Goal: Information Seeking & Learning: Learn about a topic

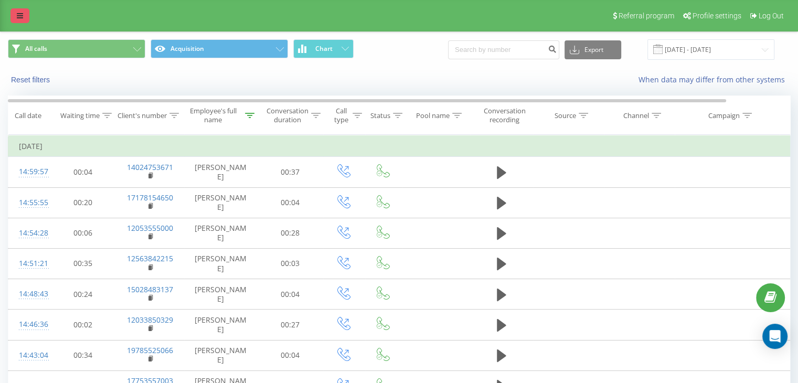
click at [19, 16] on icon at bounding box center [20, 15] width 6 height 7
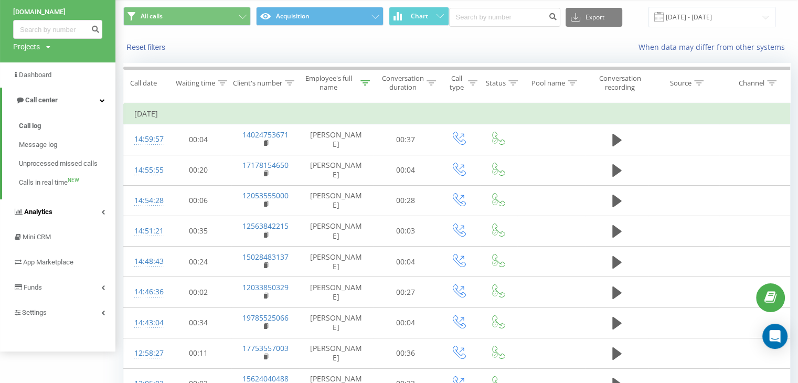
scroll to position [52, 0]
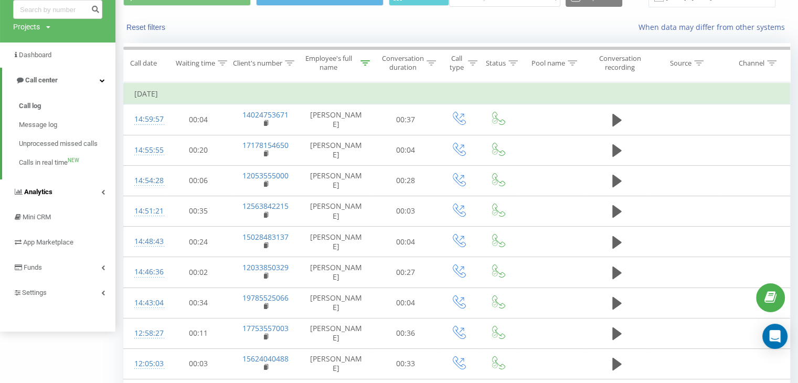
click at [46, 186] on link "Analytics" at bounding box center [57, 191] width 115 height 25
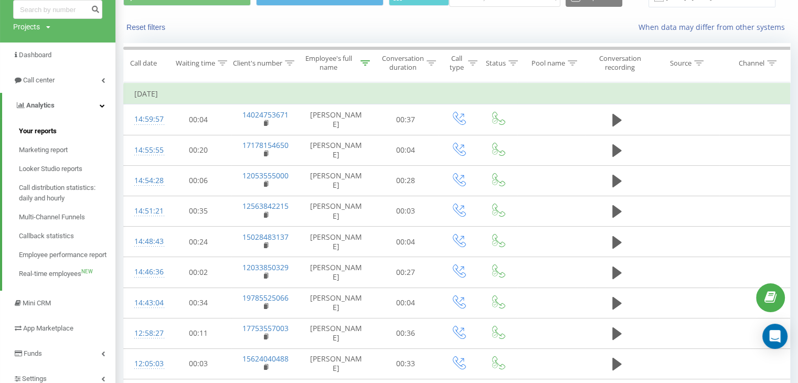
click at [42, 133] on span "Your reports" at bounding box center [38, 131] width 38 height 10
click at [59, 87] on link "Call center" at bounding box center [57, 80] width 115 height 25
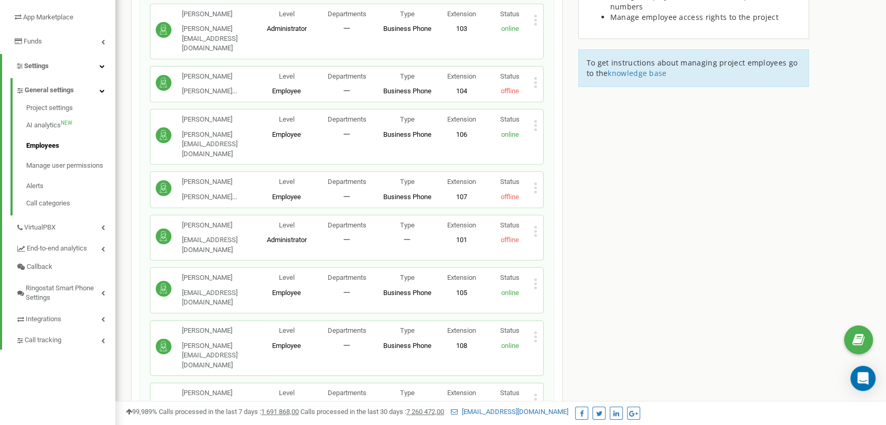
scroll to position [195, 0]
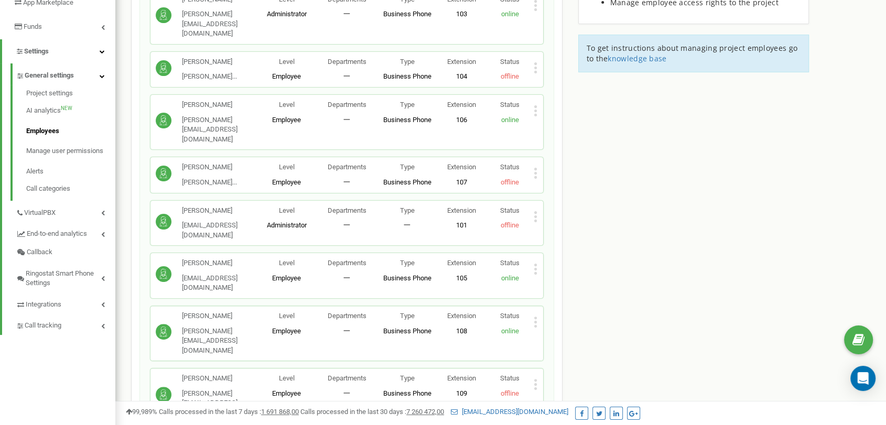
click at [533, 311] on div "[PERSON_NAME] [PERSON_NAME][EMAIL_ADDRESS][DOMAIN_NAME] Level Employee Departme…" at bounding box center [347, 333] width 382 height 44
click at [537, 317] on icon at bounding box center [536, 322] width 4 height 11
click at [617, 226] on div "Employees in [DOMAIN_NAME] Employees + Add employee Адмін marketing@hugohun... …" at bounding box center [500, 278] width 755 height 831
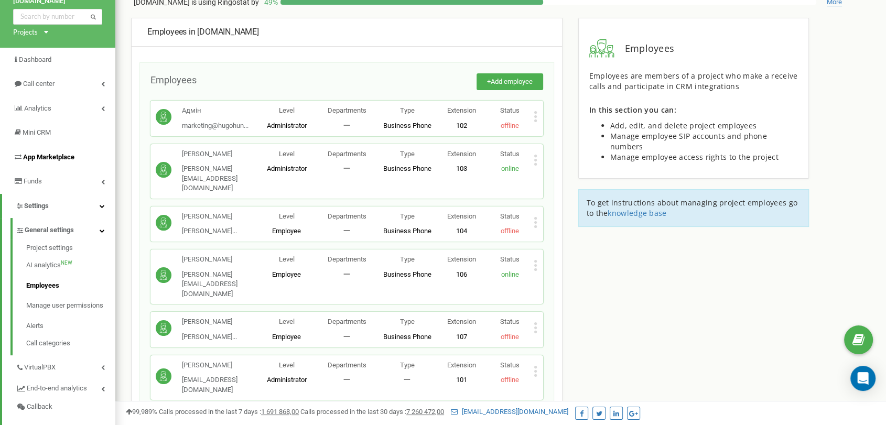
scroll to position [20, 0]
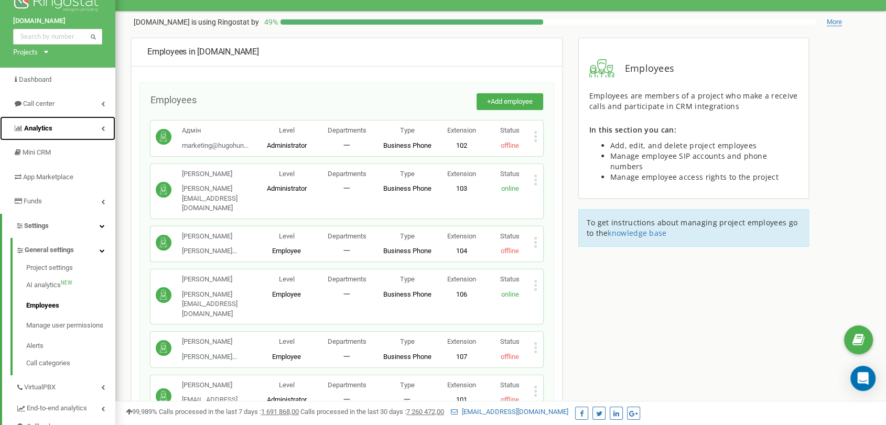
click at [48, 133] on span "Analytics" at bounding box center [32, 129] width 39 height 10
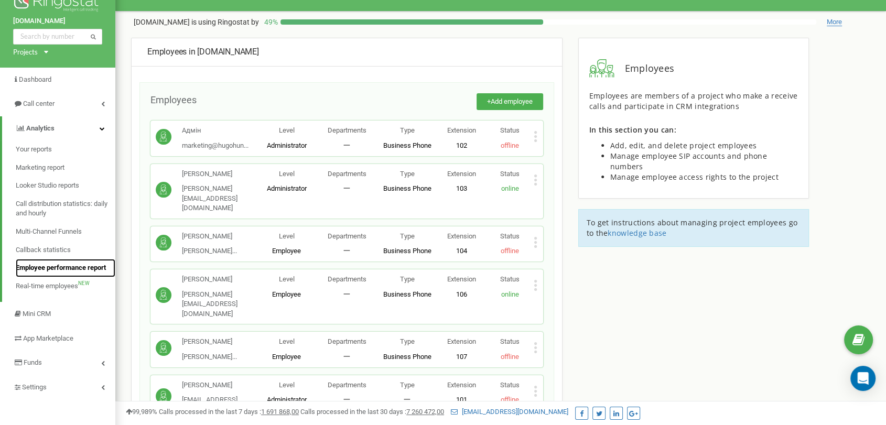
click at [55, 267] on span "Employee performance report" at bounding box center [61, 268] width 90 height 10
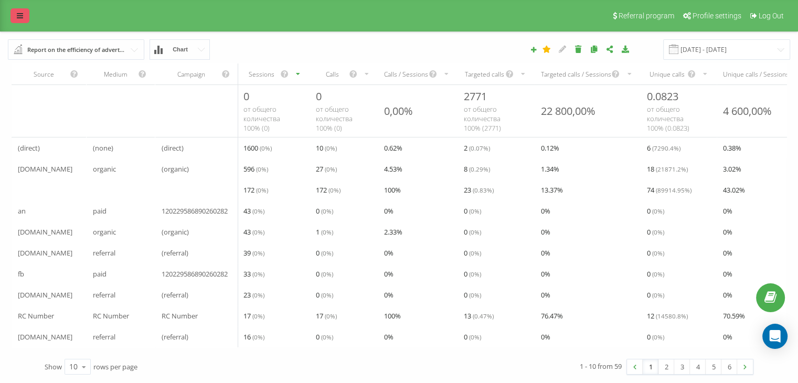
click at [19, 21] on link at bounding box center [19, 15] width 19 height 15
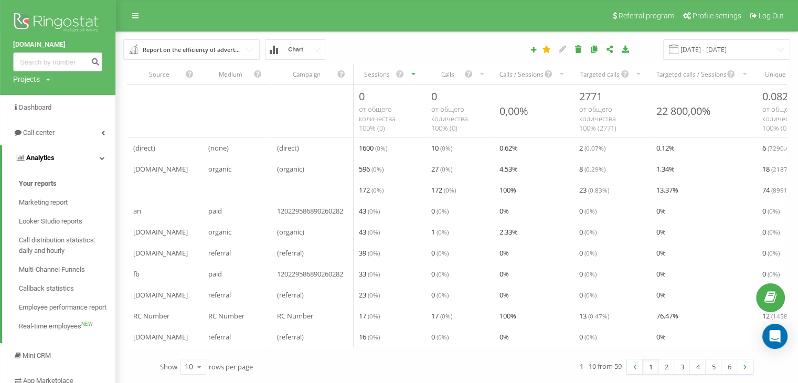
click at [55, 156] on link "Analytics" at bounding box center [58, 157] width 113 height 25
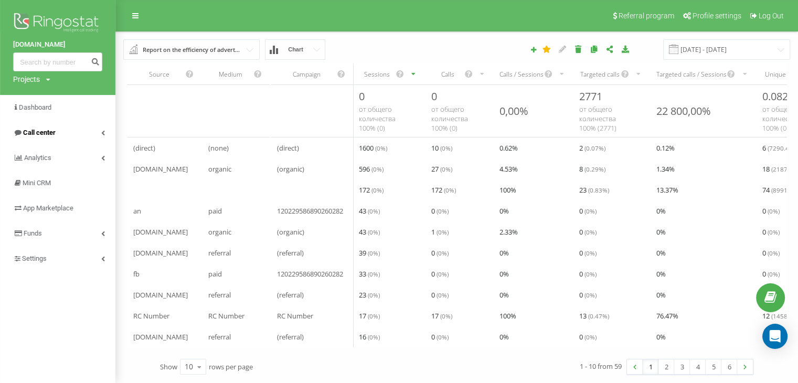
click at [52, 139] on link "Call center" at bounding box center [57, 132] width 115 height 25
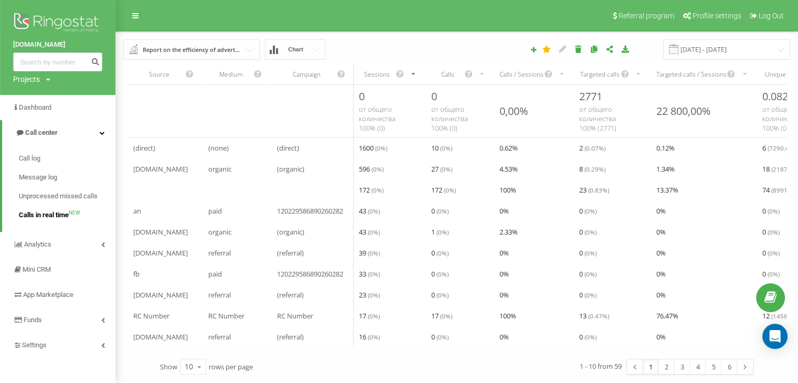
scroll to position [7, 0]
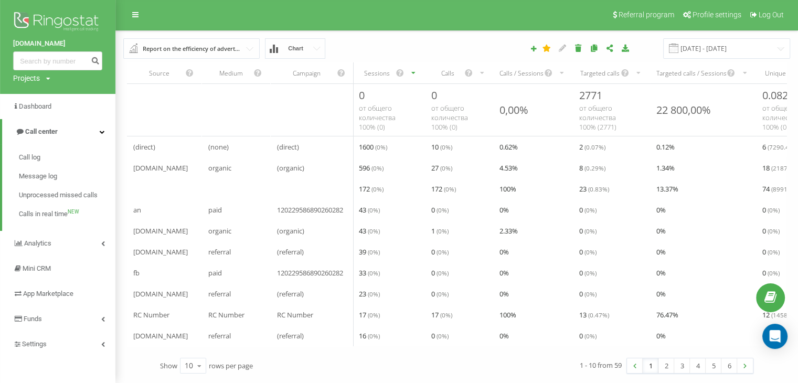
click at [249, 40] on input "text" at bounding box center [191, 48] width 135 height 19
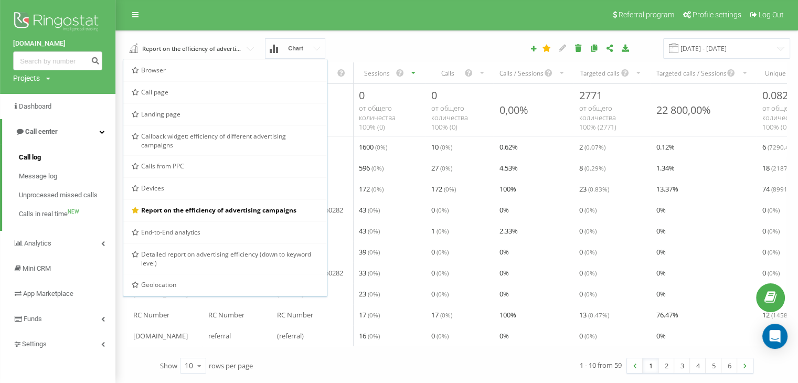
click at [40, 154] on span "Call log" at bounding box center [30, 157] width 22 height 10
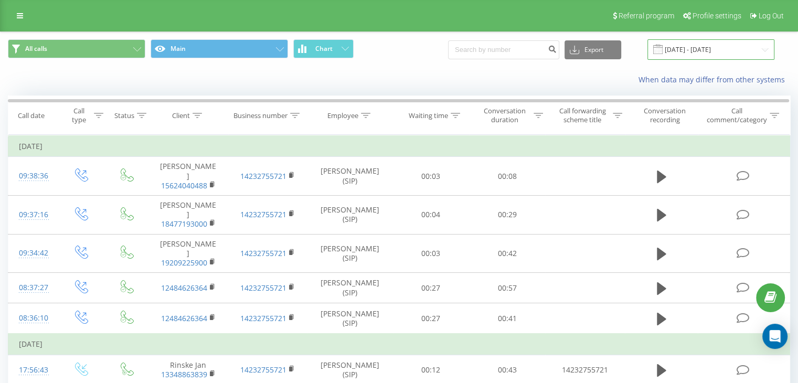
click at [690, 51] on input "[DATE] - [DATE]" at bounding box center [710, 49] width 127 height 20
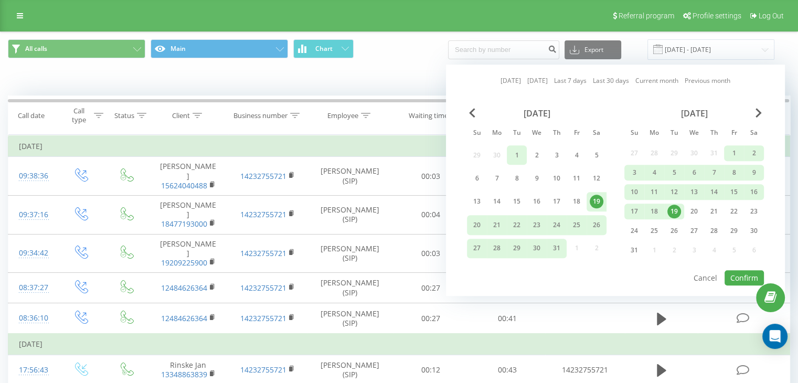
click at [514, 156] on div "1" at bounding box center [517, 155] width 14 height 14
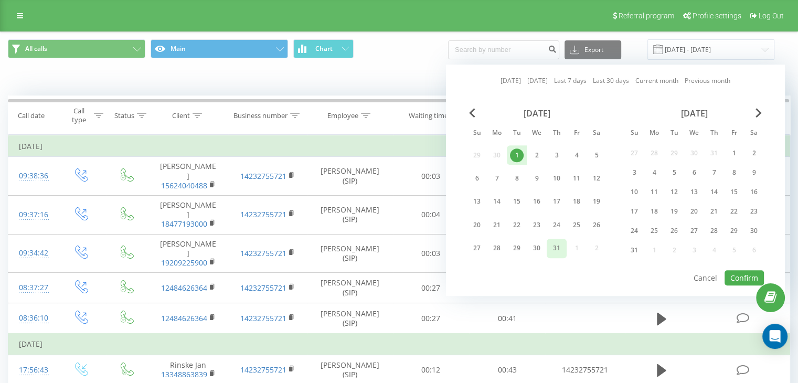
click at [562, 250] on div "31" at bounding box center [557, 248] width 14 height 14
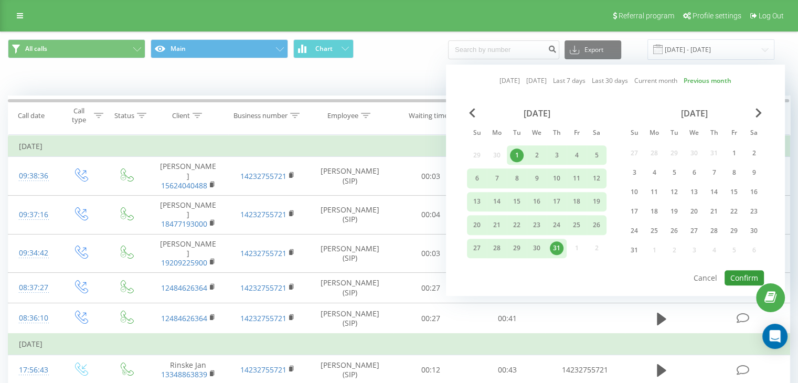
click at [736, 276] on button "Confirm" at bounding box center [743, 277] width 39 height 15
type input "01.07.2025 - 31.07.2025"
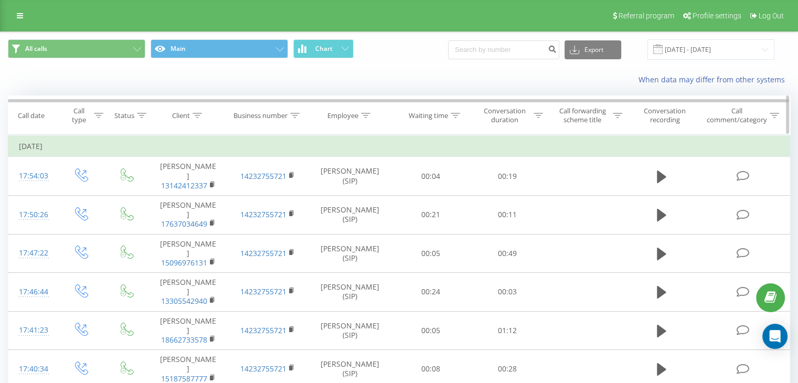
click at [351, 118] on div "Employee" at bounding box center [342, 115] width 31 height 9
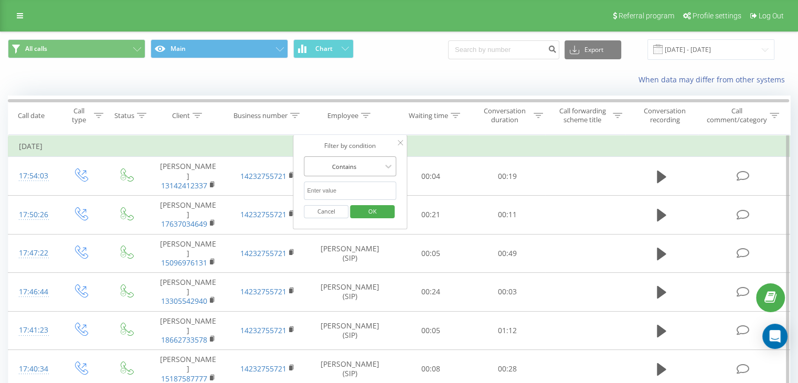
click at [352, 168] on div at bounding box center [344, 167] width 74 height 10
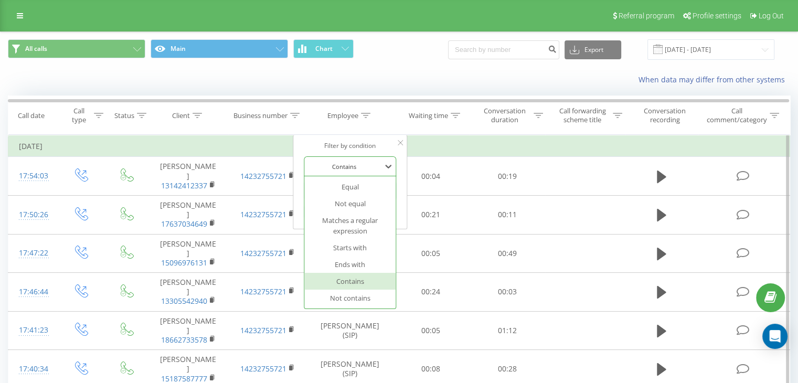
click at [366, 278] on div "Contains" at bounding box center [349, 281] width 91 height 17
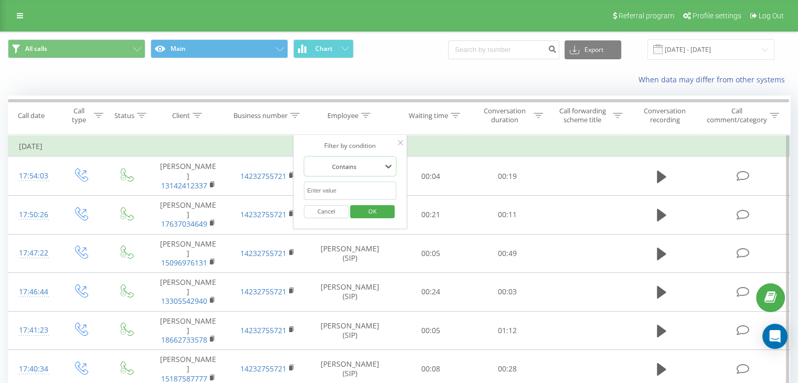
click at [343, 194] on input "text" at bounding box center [350, 190] width 92 height 18
type input "John"
click at [367, 213] on span "OK" at bounding box center [372, 211] width 29 height 16
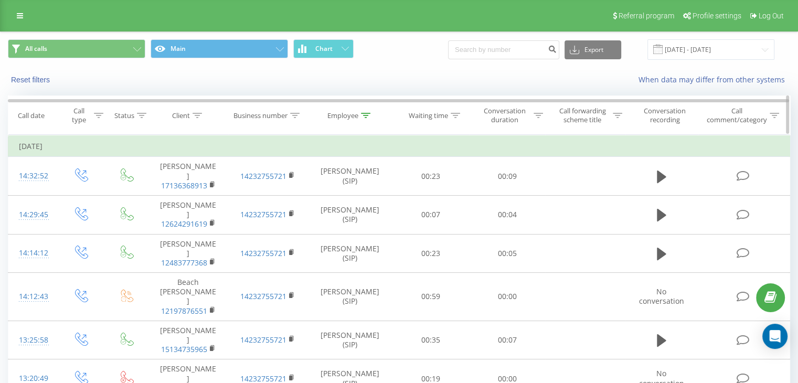
click at [137, 116] on icon at bounding box center [141, 115] width 9 height 5
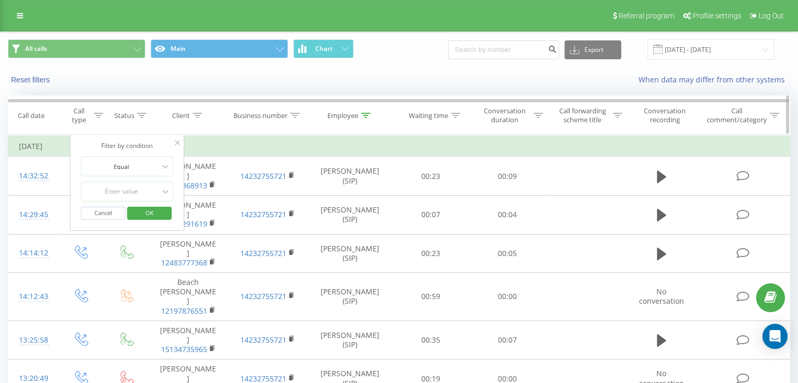
click at [137, 116] on icon at bounding box center [141, 115] width 9 height 5
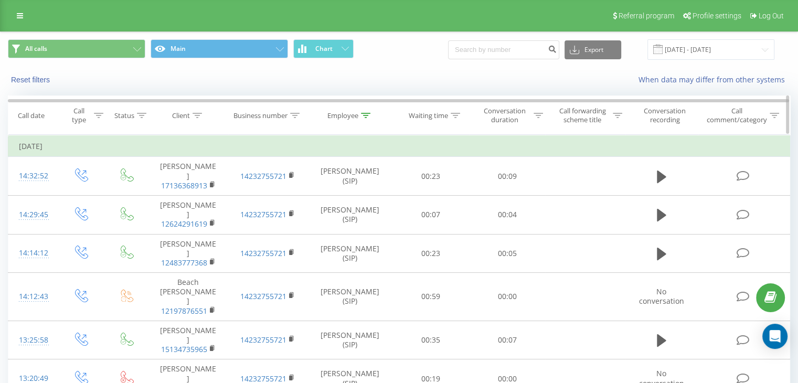
click at [90, 117] on div "Call type" at bounding box center [78, 115] width 25 height 18
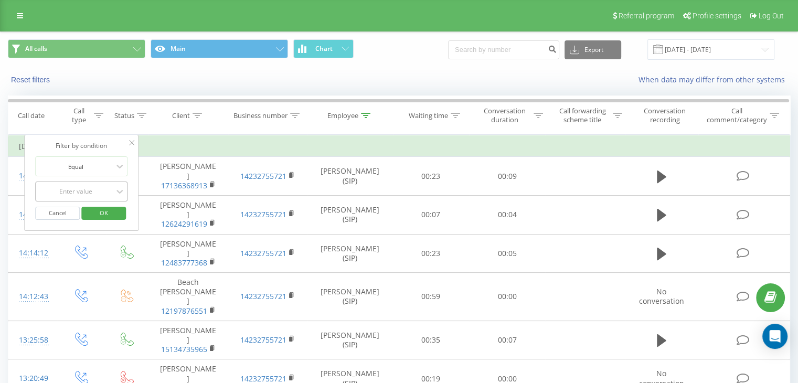
click at [90, 191] on div "Enter value" at bounding box center [75, 191] width 74 height 8
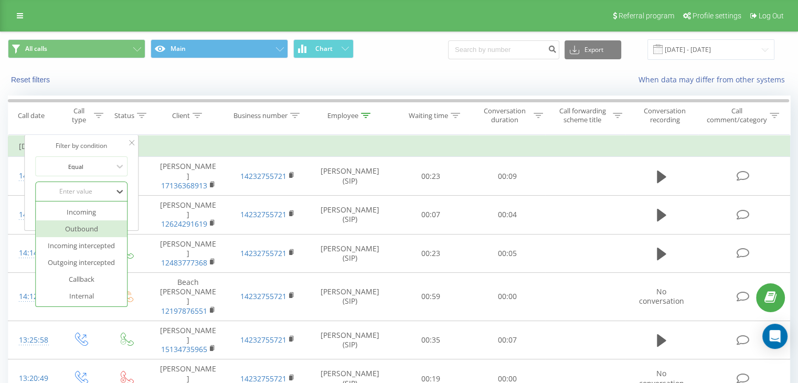
click at [90, 233] on div "Outbound" at bounding box center [81, 228] width 91 height 17
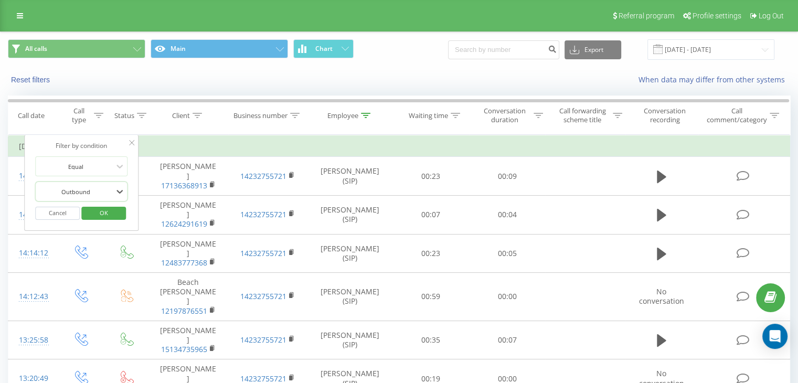
click at [99, 188] on div at bounding box center [75, 192] width 74 height 10
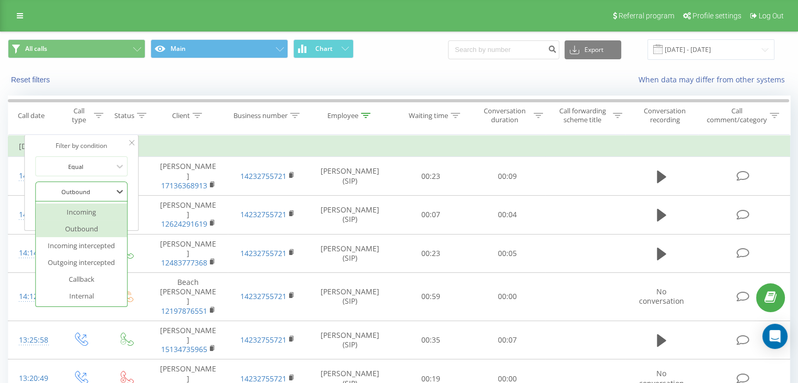
click at [81, 212] on div "Incoming" at bounding box center [81, 211] width 91 height 17
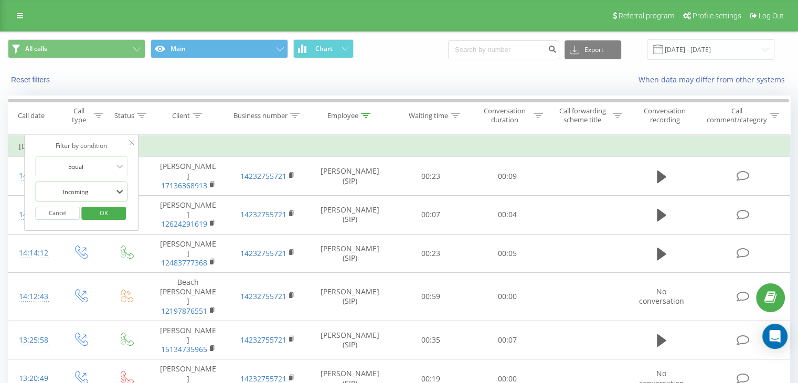
click at [105, 214] on span "OK" at bounding box center [103, 213] width 29 height 16
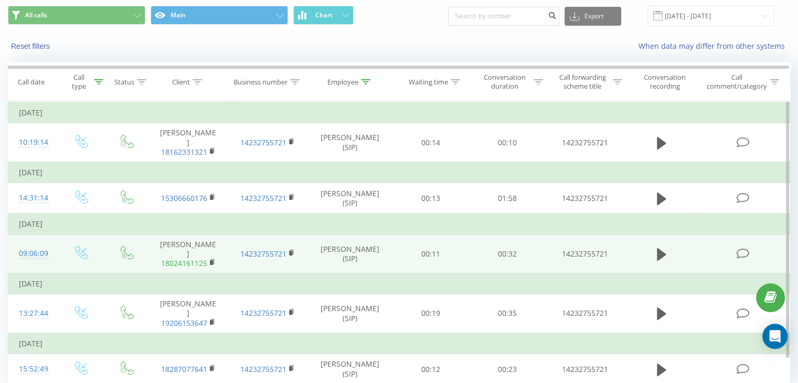
scroll to position [48, 0]
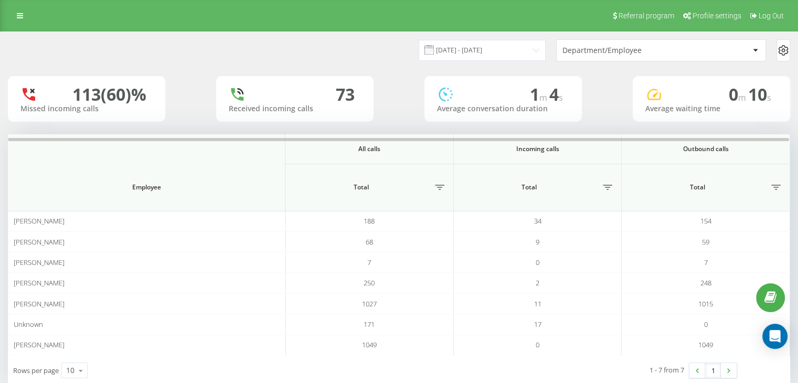
click at [146, 188] on span "Employee" at bounding box center [146, 187] width 240 height 8
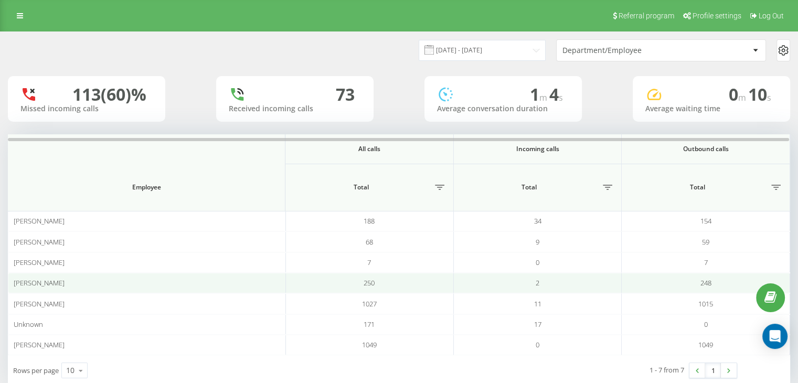
click at [55, 284] on span "[PERSON_NAME]" at bounding box center [39, 282] width 51 height 9
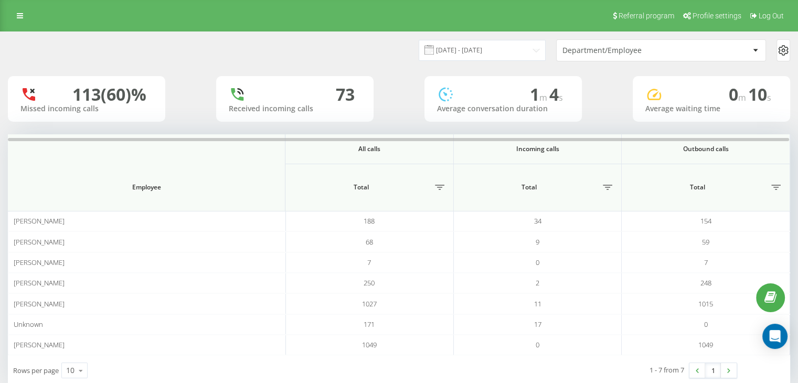
click at [601, 47] on div "Department/Employee" at bounding box center [624, 50] width 125 height 9
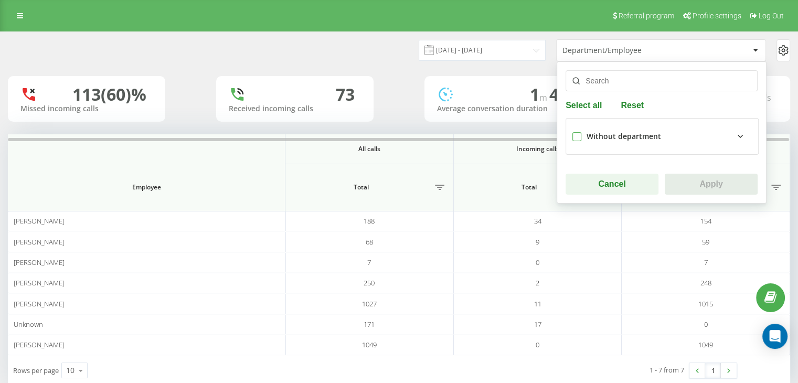
click at [577, 132] on label at bounding box center [576, 132] width 9 height 0
click at [702, 135] on div "Without department" at bounding box center [668, 136] width 165 height 13
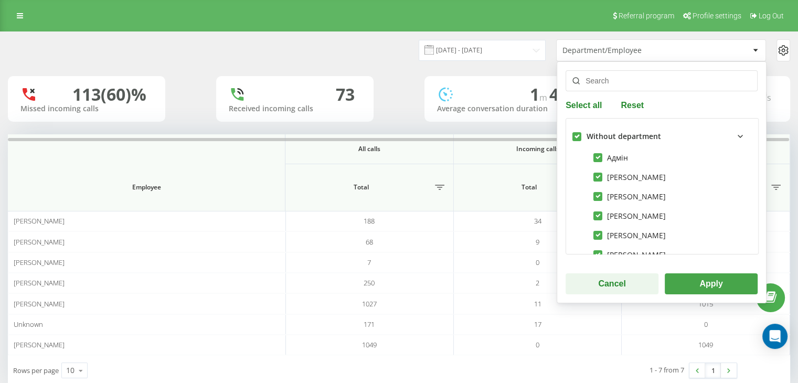
click at [572, 132] on label at bounding box center [576, 132] width 9 height 0
checkbox input "false"
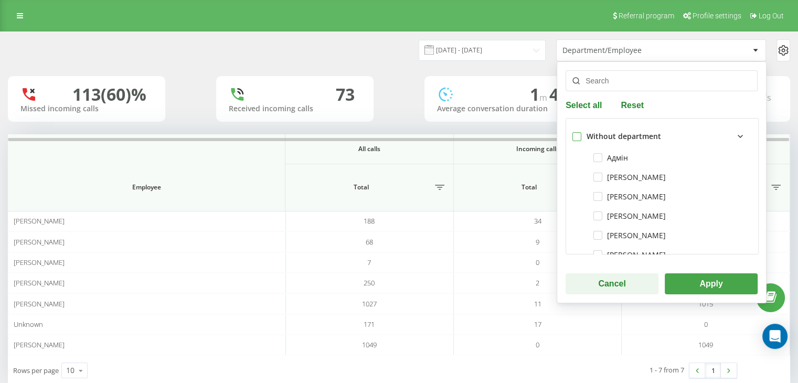
checkbox input "false"
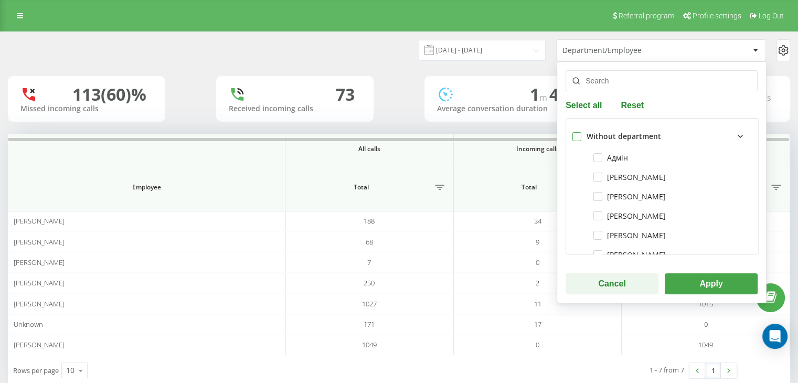
checkbox input "false"
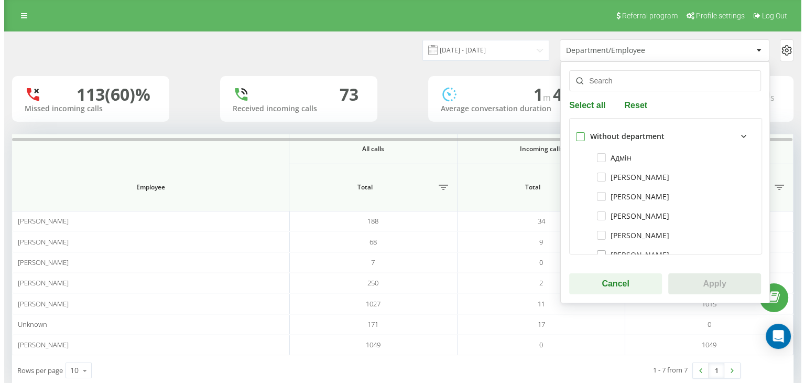
scroll to position [74, 0]
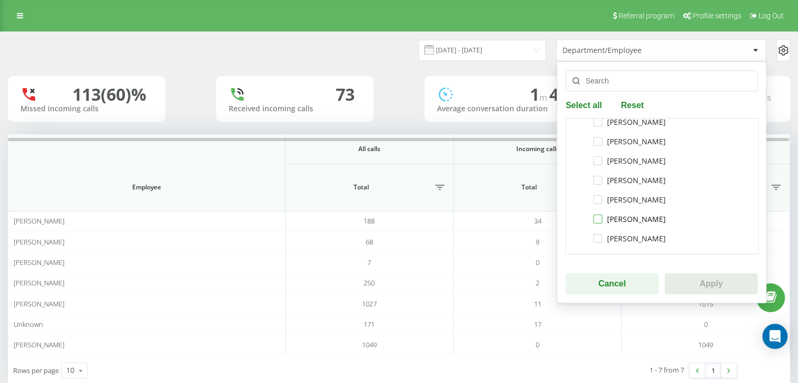
click at [597, 220] on label "[PERSON_NAME]" at bounding box center [629, 218] width 72 height 9
checkbox input "true"
click at [682, 277] on button "Apply" at bounding box center [710, 283] width 93 height 21
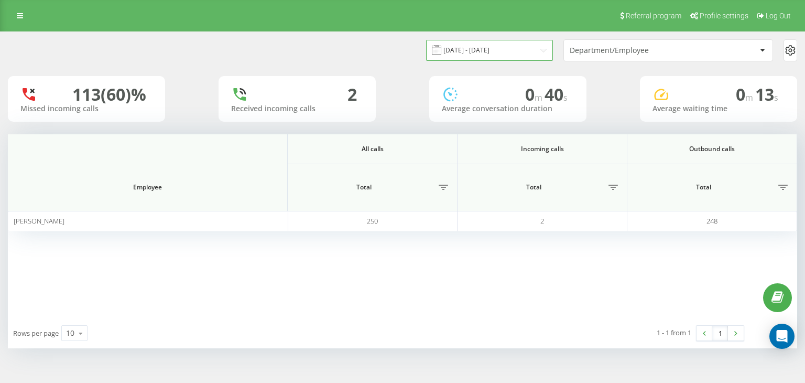
click at [493, 50] on input "19.07.2025 - 19.08.2025" at bounding box center [489, 50] width 127 height 20
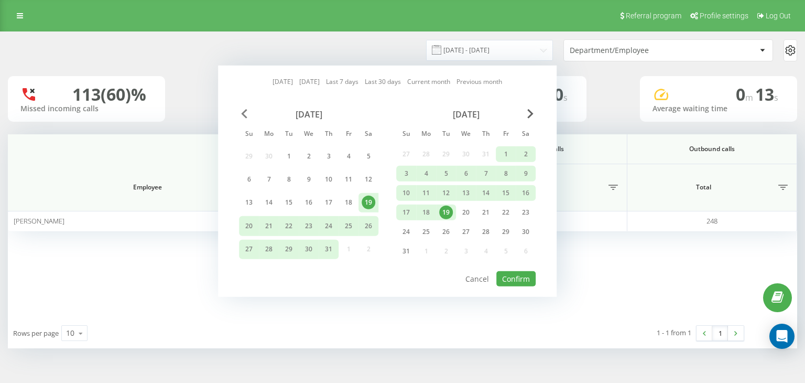
click at [242, 109] on span "Previous Month" at bounding box center [244, 113] width 6 height 9
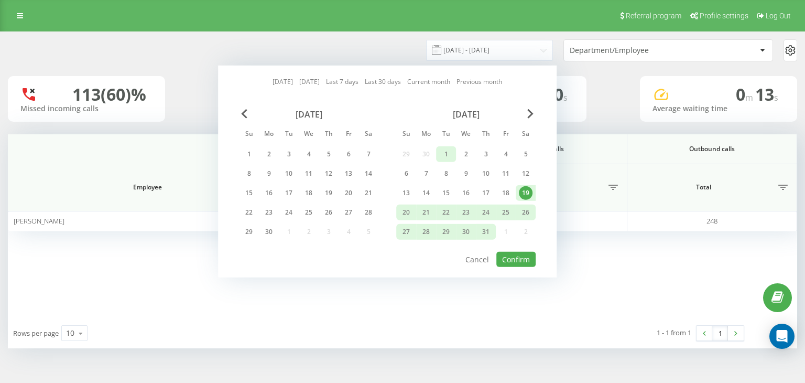
click at [447, 157] on div "1" at bounding box center [446, 154] width 14 height 14
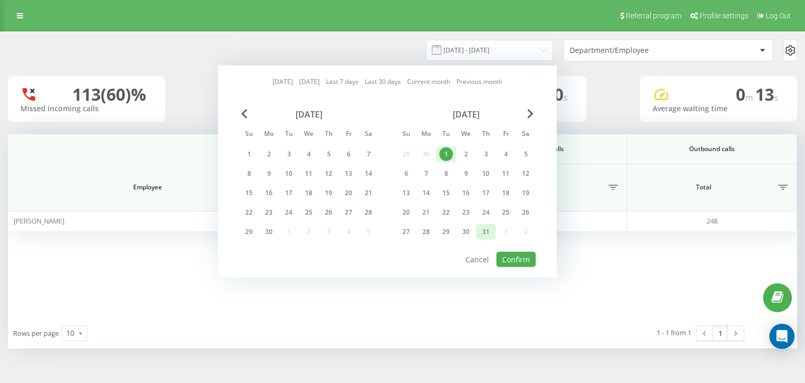
click at [486, 232] on div "31" at bounding box center [486, 232] width 14 height 14
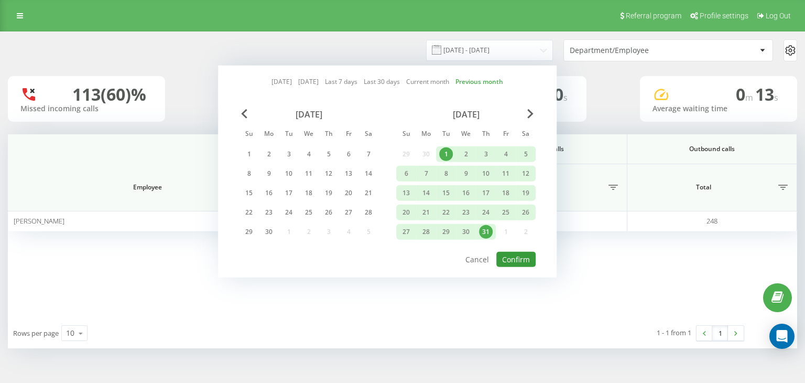
click at [522, 263] on button "Confirm" at bounding box center [516, 259] width 39 height 15
type input "01.07.2025 - 31.07.2025"
